Goal: Information Seeking & Learning: Compare options

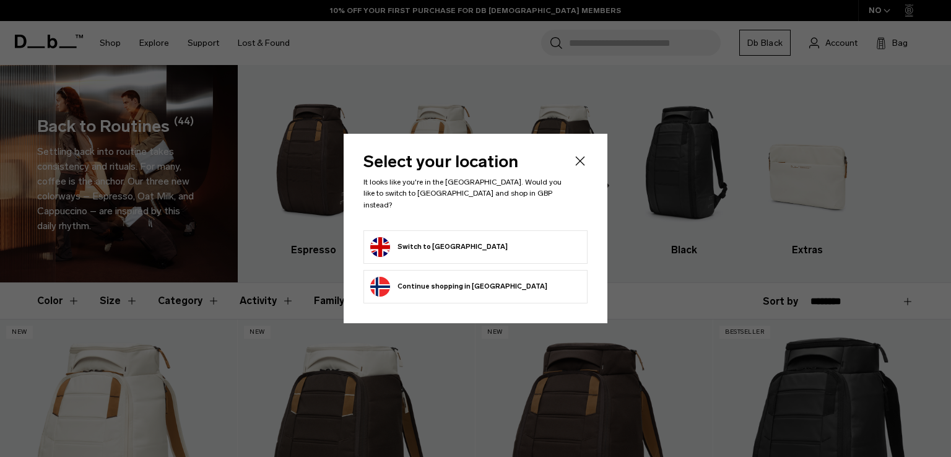
click at [385, 241] on button "Switch to United Kingdom" at bounding box center [438, 247] width 137 height 20
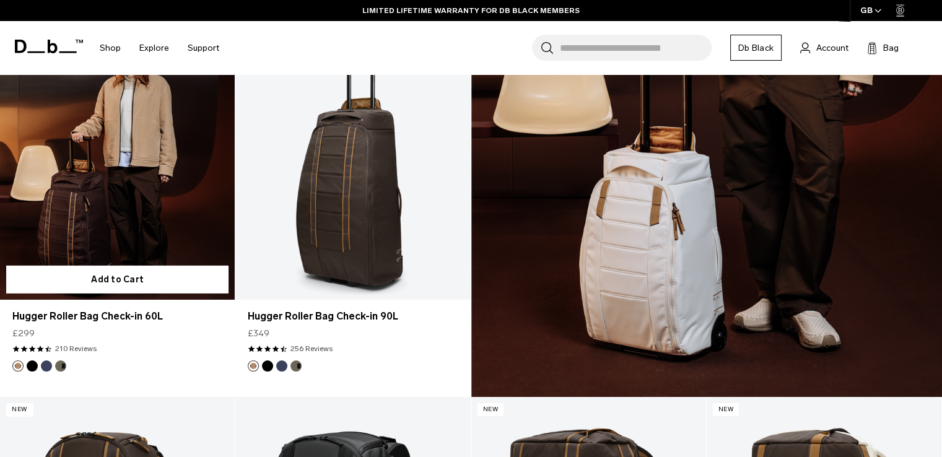
scroll to position [3876, 0]
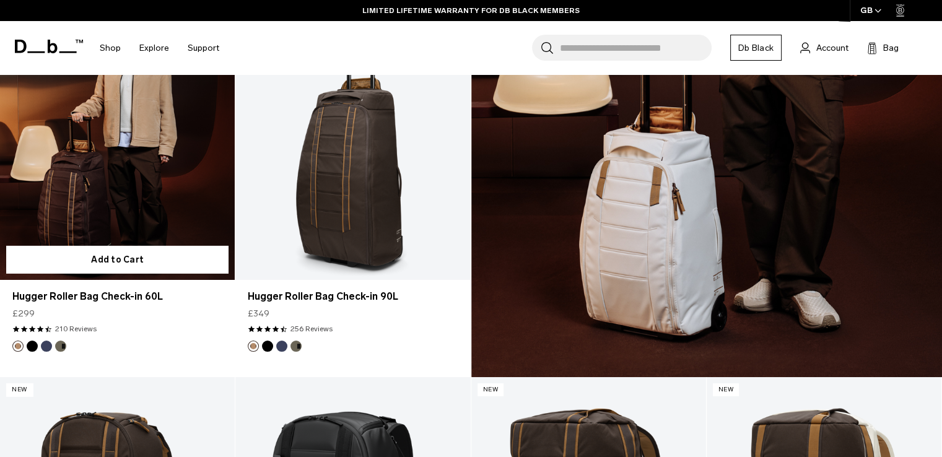
click at [17, 343] on button "Espresso" at bounding box center [17, 346] width 11 height 11
click at [28, 345] on button "Black Out" at bounding box center [32, 346] width 11 height 11
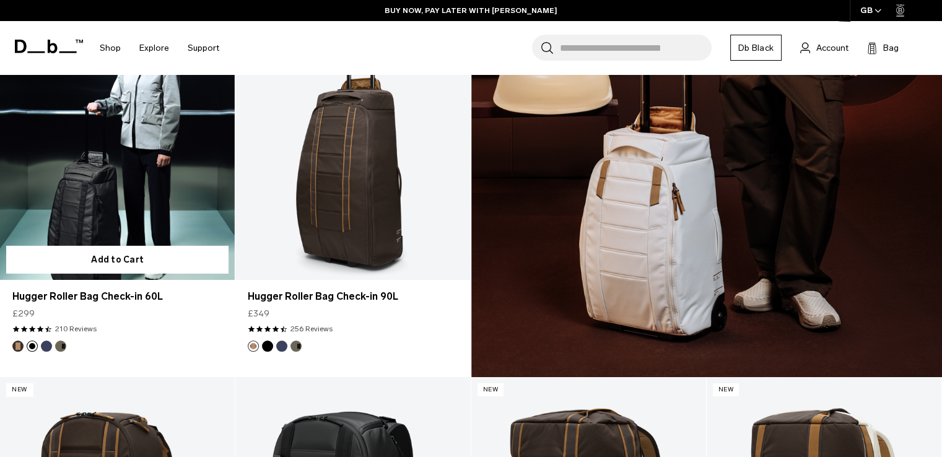
click at [46, 347] on button "Blue Hour" at bounding box center [46, 346] width 11 height 11
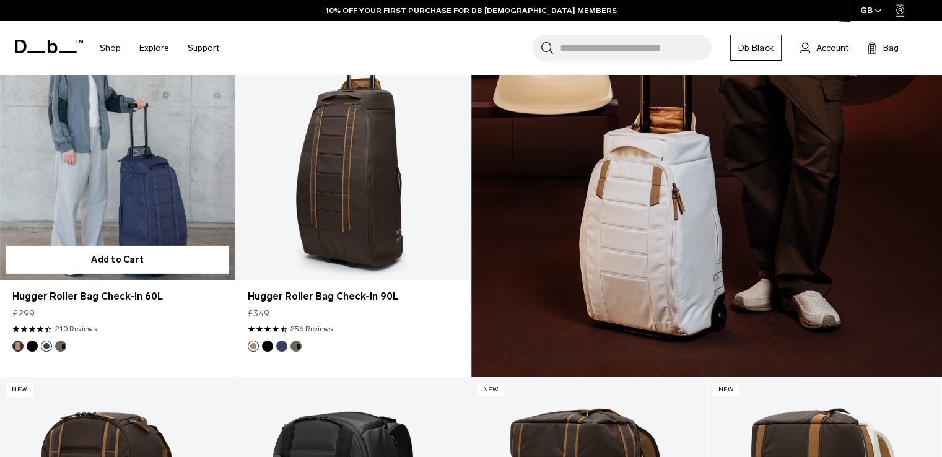
click at [63, 344] on button "Forest Green" at bounding box center [60, 346] width 11 height 11
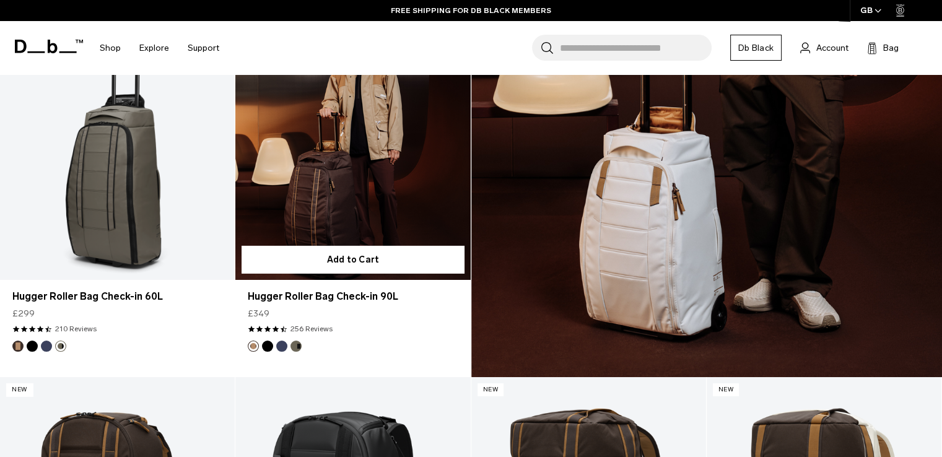
click at [251, 342] on button "Espresso" at bounding box center [253, 346] width 11 height 11
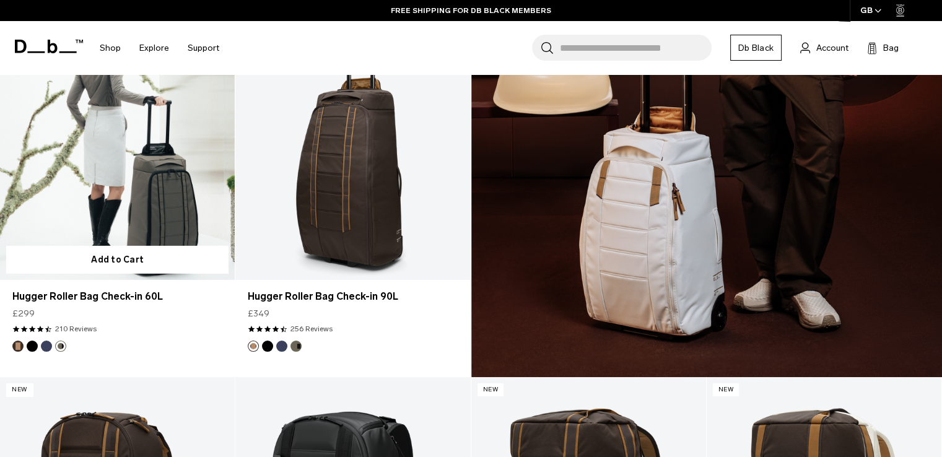
click at [15, 344] on button "Espresso" at bounding box center [17, 346] width 11 height 11
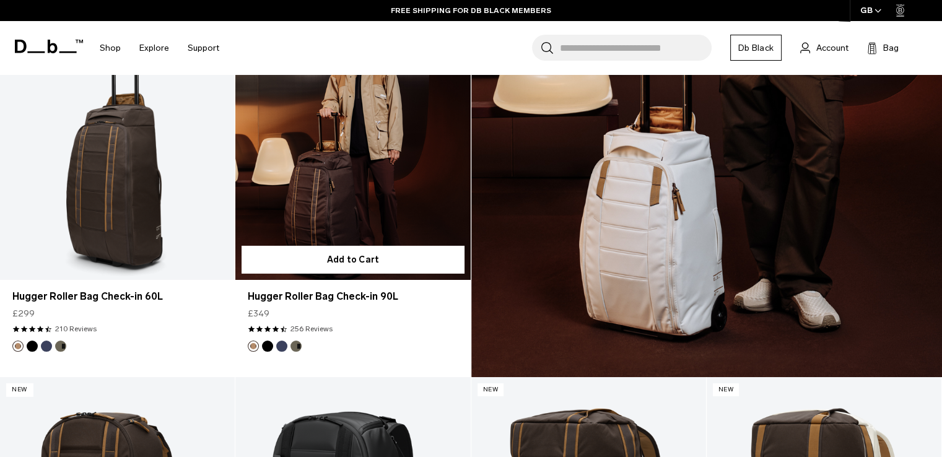
click at [256, 342] on button "Espresso" at bounding box center [253, 346] width 11 height 11
click at [274, 346] on ul at bounding box center [275, 346] width 54 height 11
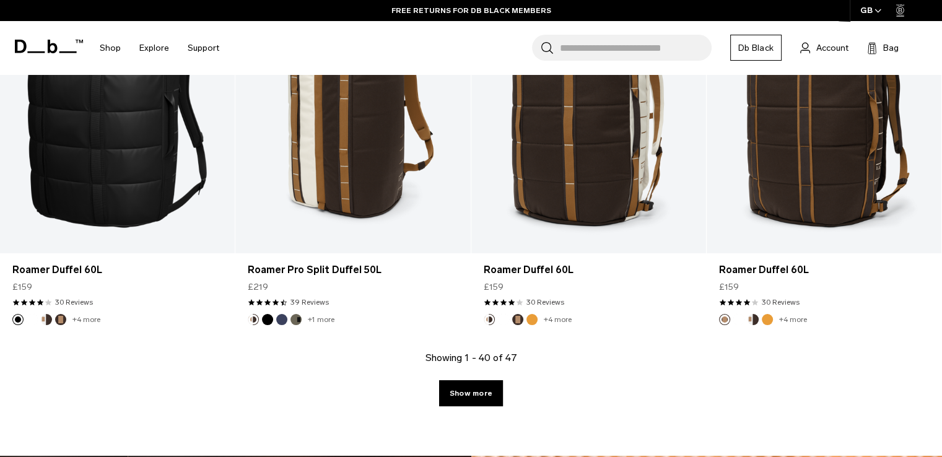
scroll to position [4681, 0]
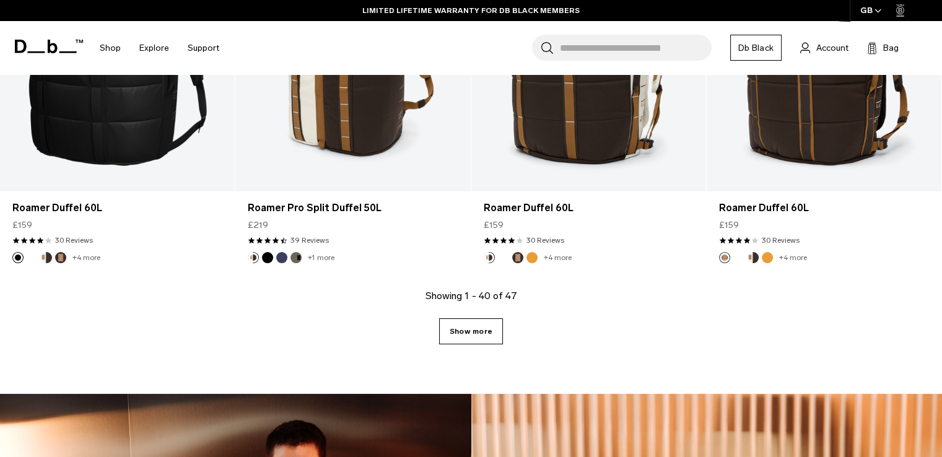
click at [484, 338] on link "Show more" at bounding box center [471, 331] width 64 height 26
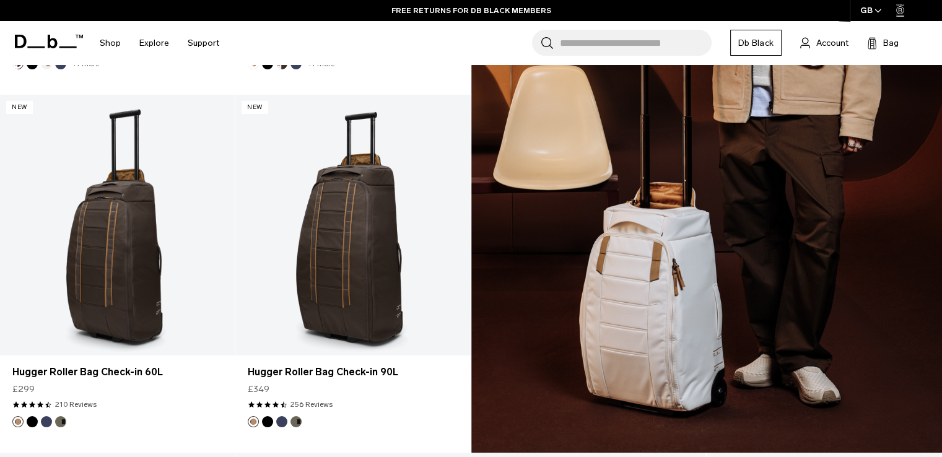
scroll to position [3828, 0]
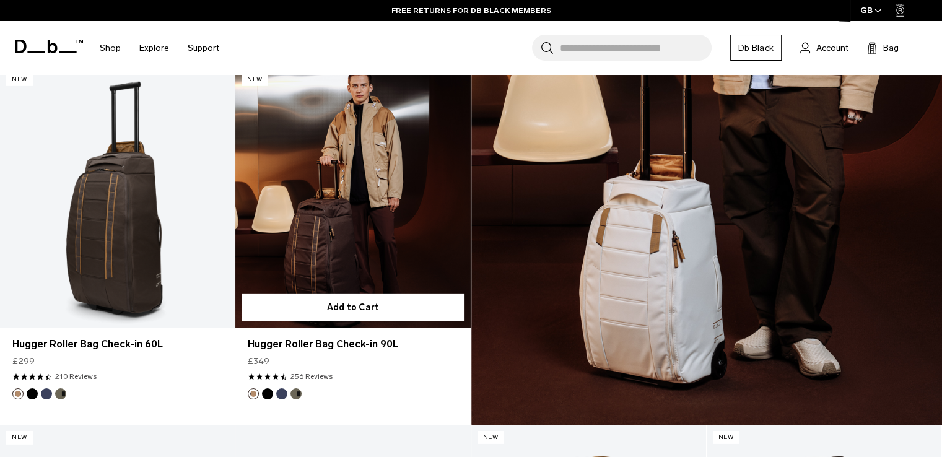
click at [299, 393] on button "Forest Green" at bounding box center [295, 393] width 11 height 11
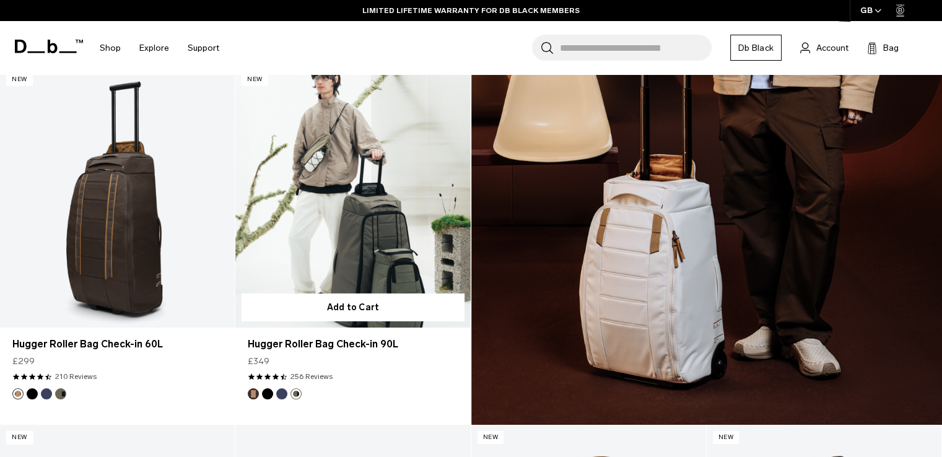
click at [280, 394] on button "Blue Hour" at bounding box center [281, 393] width 11 height 11
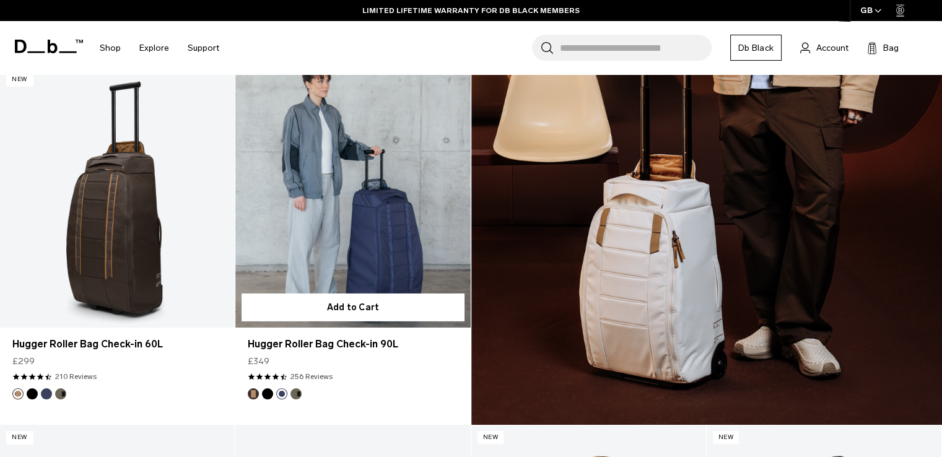
click at [266, 395] on button "Black Out" at bounding box center [267, 393] width 11 height 11
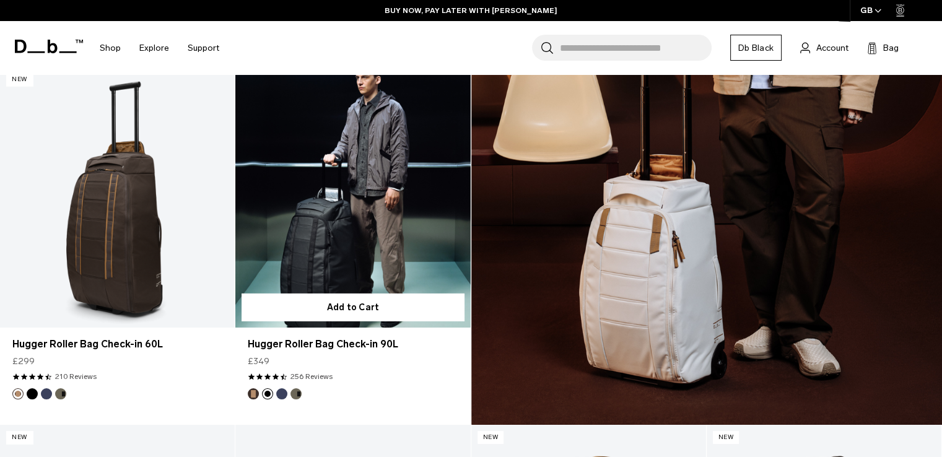
click at [254, 394] on button "Espresso" at bounding box center [253, 393] width 11 height 11
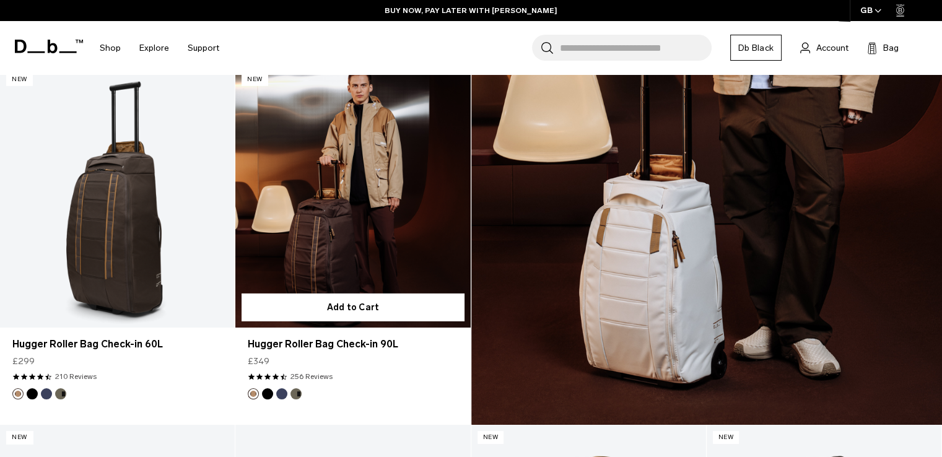
click at [295, 393] on button "Forest Green" at bounding box center [295, 393] width 11 height 11
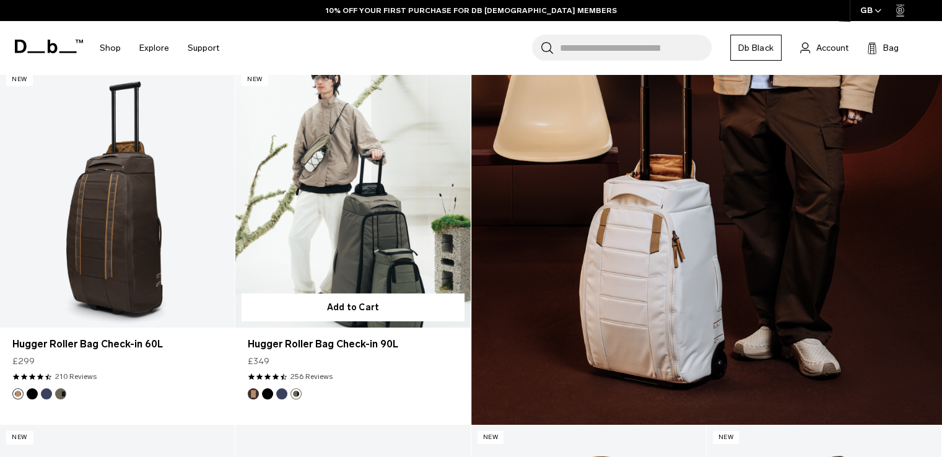
click at [277, 394] on button "Blue Hour" at bounding box center [281, 393] width 11 height 11
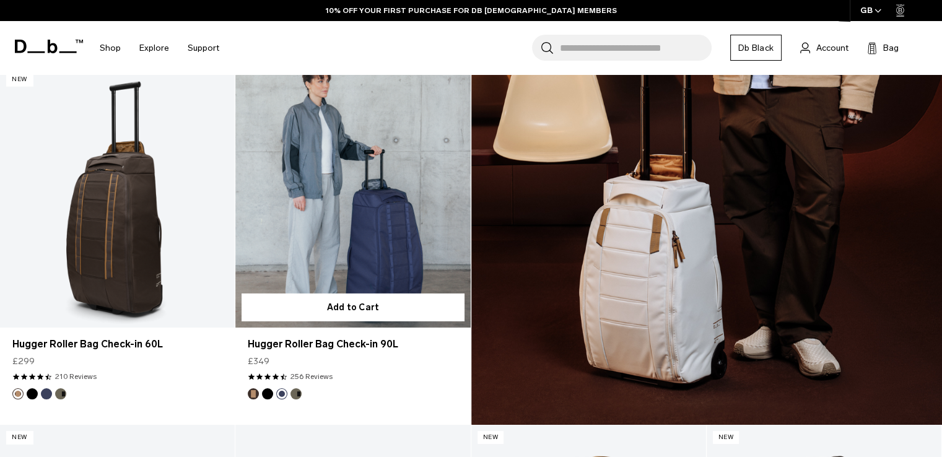
click at [272, 394] on img "Black Out" at bounding box center [268, 394] width 14 height 14
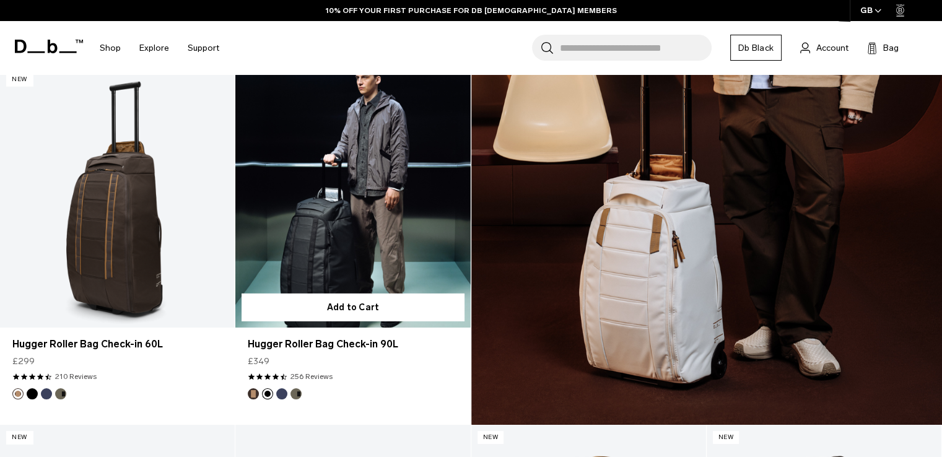
click at [341, 236] on link "Hugger Roller Bag Check-in 90L Black Out" at bounding box center [352, 197] width 235 height 261
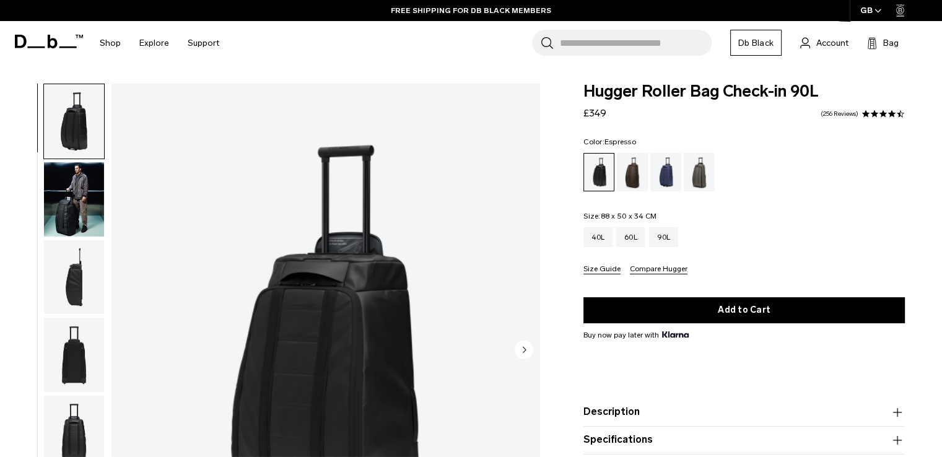
click at [623, 176] on div "Espresso" at bounding box center [633, 172] width 32 height 38
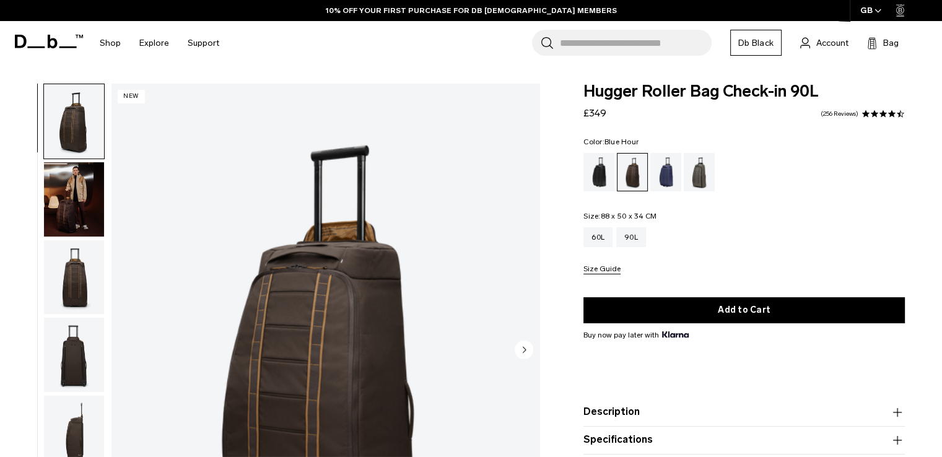
click at [672, 175] on div "Blue Hour" at bounding box center [666, 172] width 32 height 38
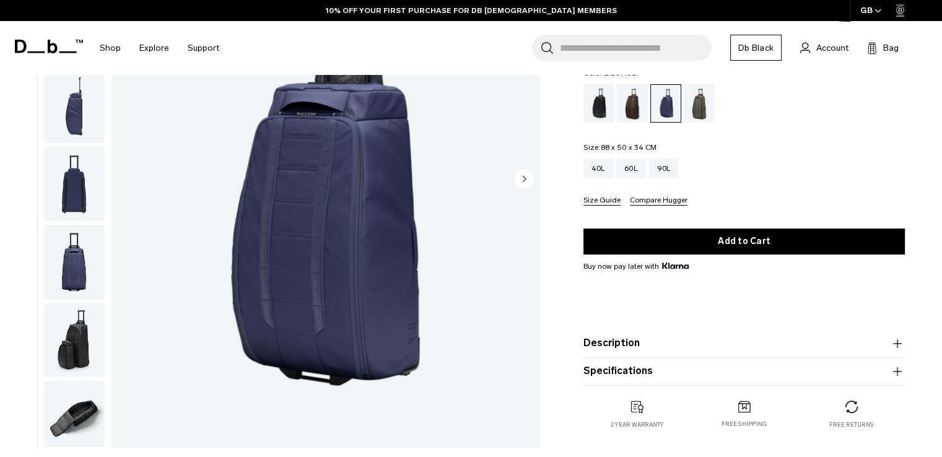
scroll to position [62, 0]
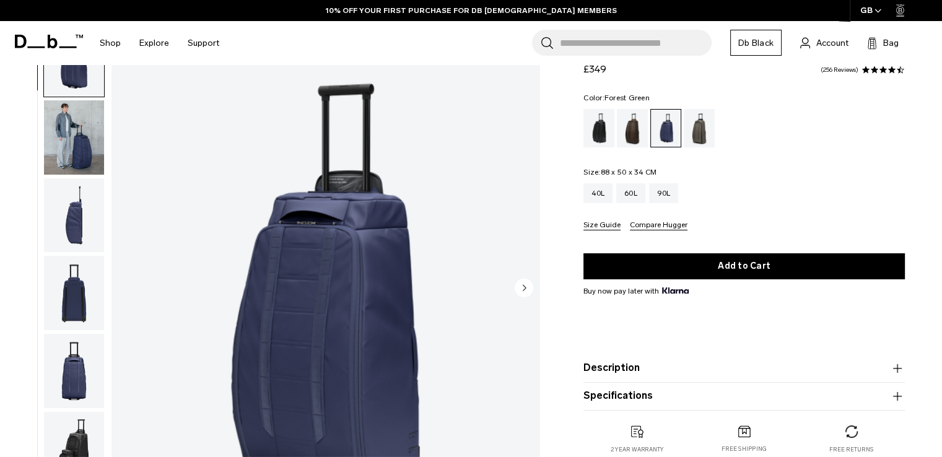
click at [692, 133] on div "Forest Green" at bounding box center [700, 128] width 32 height 38
